Goal: Obtain resource: Download file/media

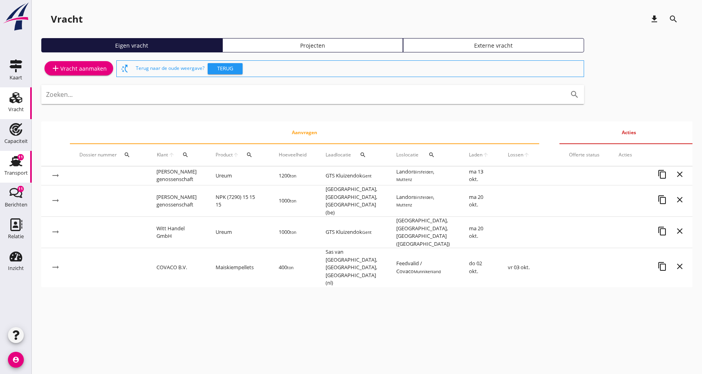
click at [14, 166] on icon "Transport" at bounding box center [16, 161] width 13 height 13
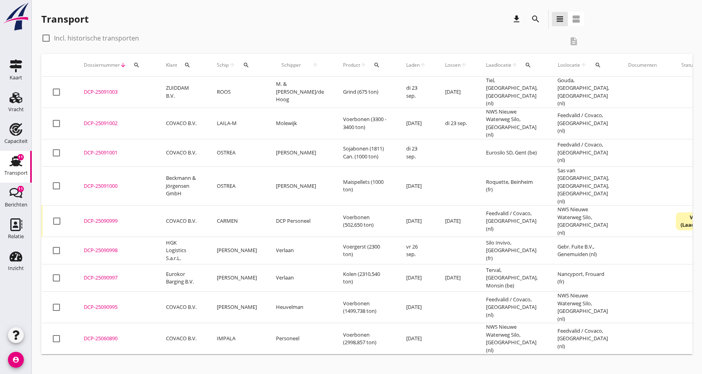
click at [47, 37] on div at bounding box center [46, 38] width 14 height 14
checkbox input "true"
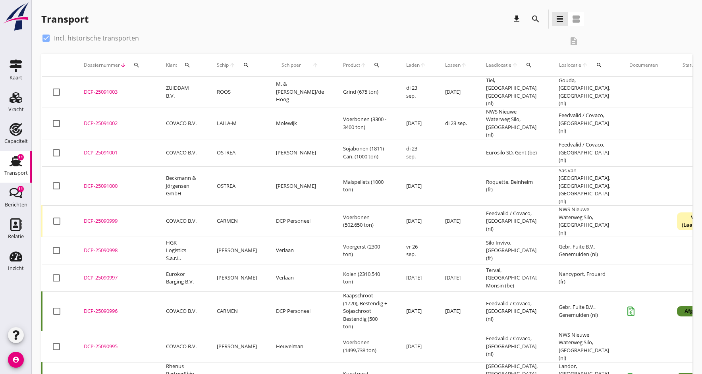
click at [526, 63] on icon "search" at bounding box center [529, 65] width 6 height 6
click at [529, 88] on input "text" at bounding box center [555, 88] width 83 height 13
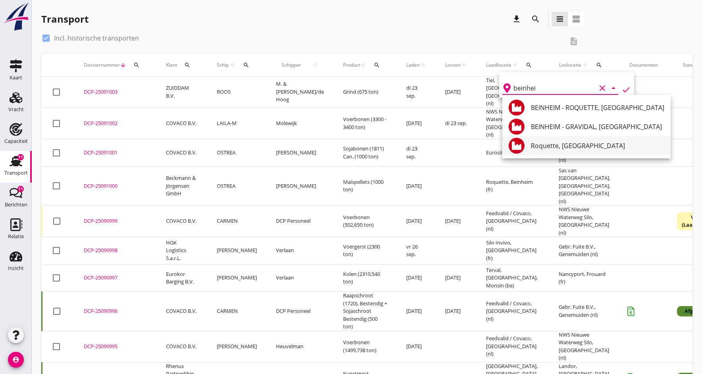
click at [538, 145] on div "Roquette, [GEOGRAPHIC_DATA]" at bounding box center [598, 146] width 134 height 10
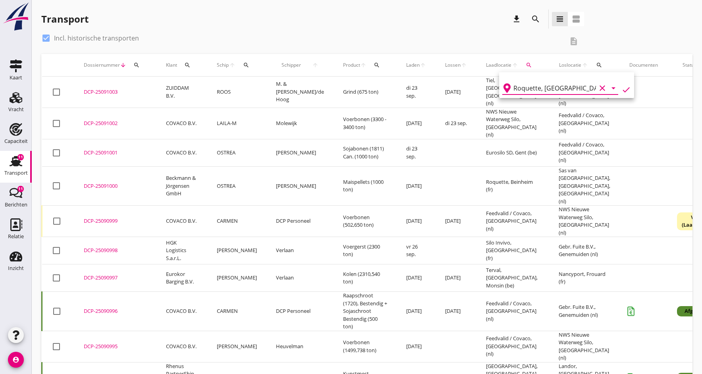
click at [625, 89] on icon "check" at bounding box center [627, 90] width 10 height 10
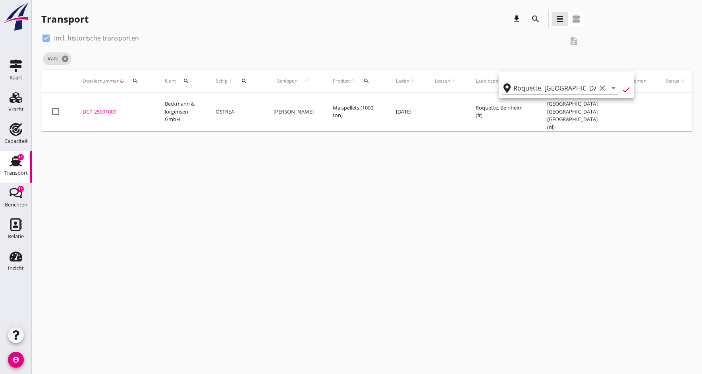
type input "Roquette"
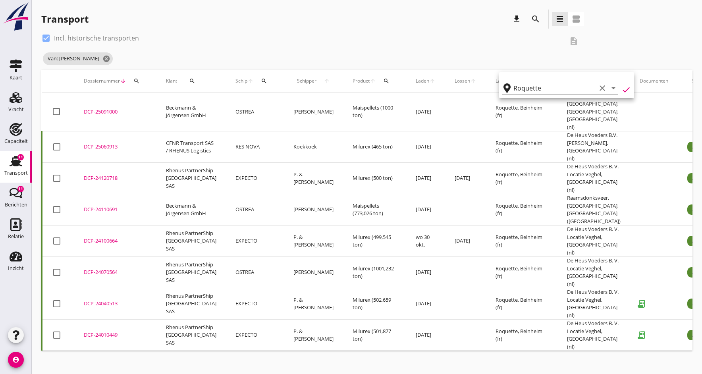
click at [91, 143] on div "DCP-25060913" at bounding box center [115, 147] width 63 height 8
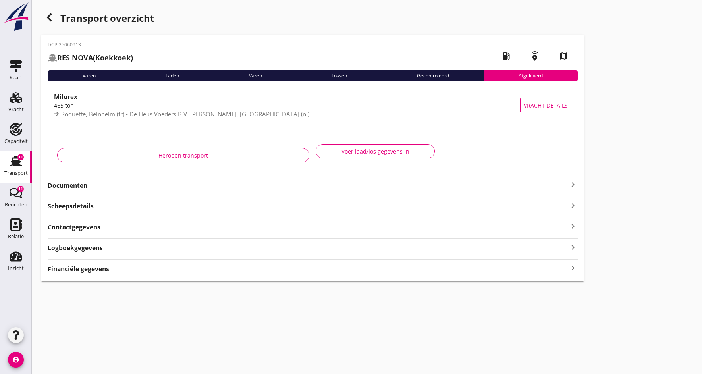
click at [72, 186] on strong "Documenten" at bounding box center [308, 185] width 521 height 9
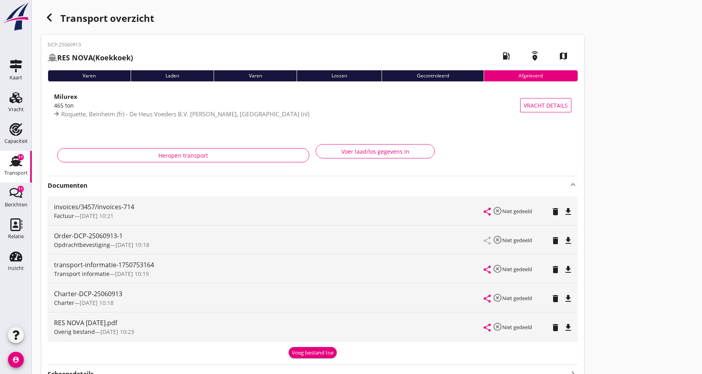
click at [114, 238] on div "Order-DCP-25060913-1" at bounding box center [269, 236] width 430 height 10
click at [567, 299] on icon "file_download" at bounding box center [569, 299] width 10 height 10
click at [567, 299] on icon "open_in_browser" at bounding box center [569, 299] width 10 height 10
drag, startPoint x: 201, startPoint y: 182, endPoint x: 174, endPoint y: 215, distance: 41.8
click at [201, 182] on strong "Documenten" at bounding box center [308, 185] width 521 height 9
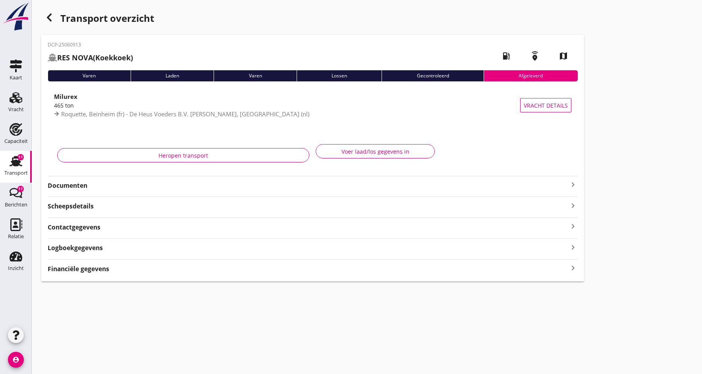
click at [85, 188] on strong "Documenten" at bounding box center [308, 185] width 521 height 9
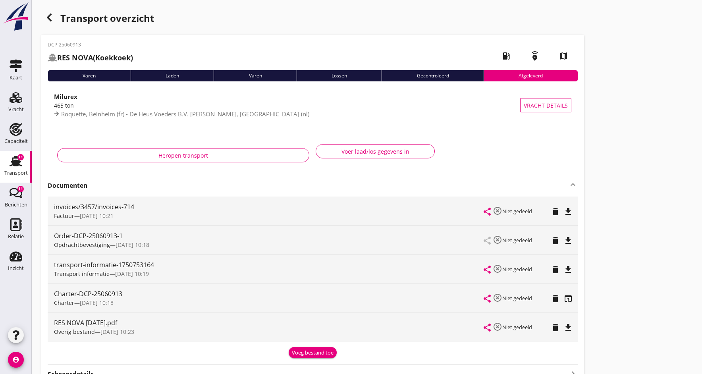
drag, startPoint x: 110, startPoint y: 301, endPoint x: 115, endPoint y: 305, distance: 6.5
click at [110, 301] on span "24/06 10:18" at bounding box center [97, 303] width 34 height 8
click at [567, 240] on icon "file_download" at bounding box center [569, 241] width 10 height 10
click at [567, 240] on icon "open_in_browser" at bounding box center [569, 241] width 10 height 10
